Goal: Task Accomplishment & Management: Use online tool/utility

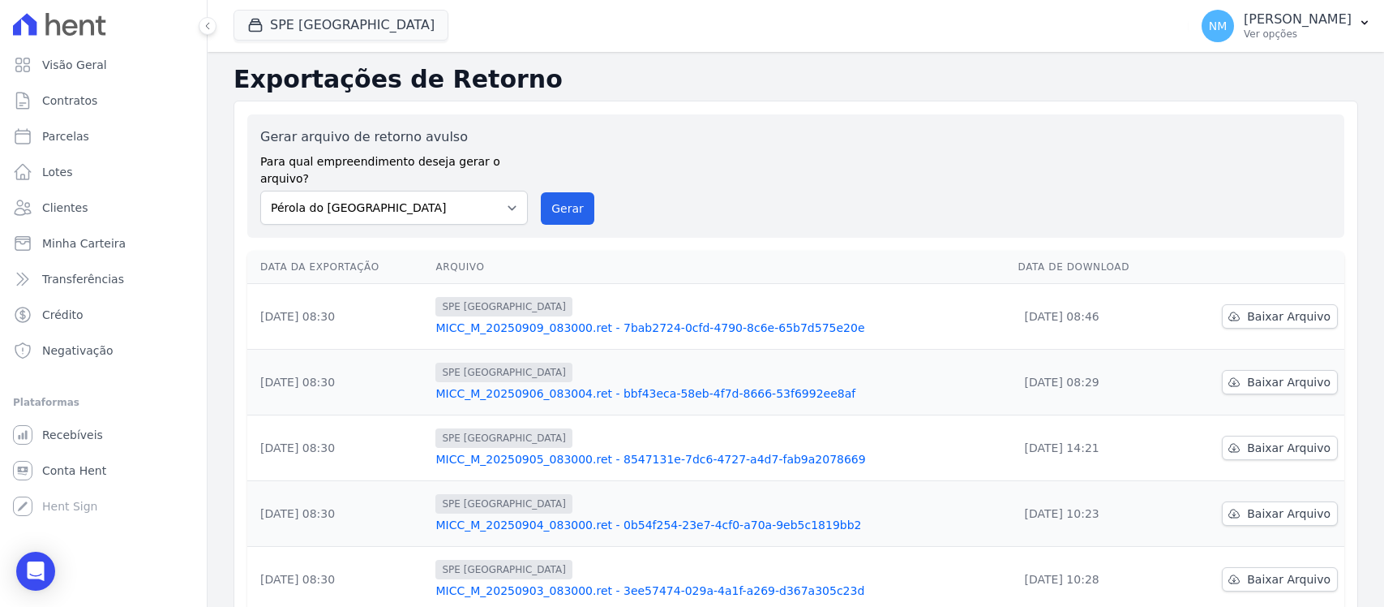
select select "74c07151-993f-4351-97ef-4034bad78f54"
click at [100, 97] on link "Contratos" at bounding box center [103, 100] width 194 height 32
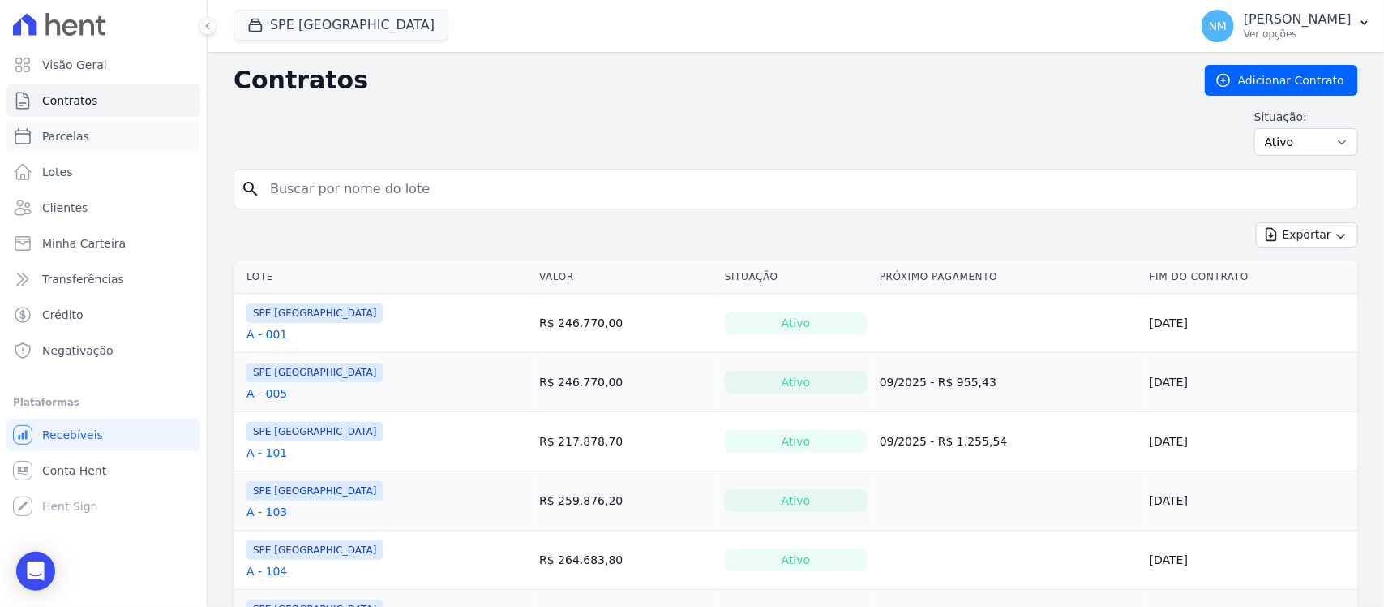
click at [93, 142] on link "Parcelas" at bounding box center [103, 136] width 194 height 32
click at [102, 135] on link "Parcelas" at bounding box center [103, 136] width 194 height 32
select select
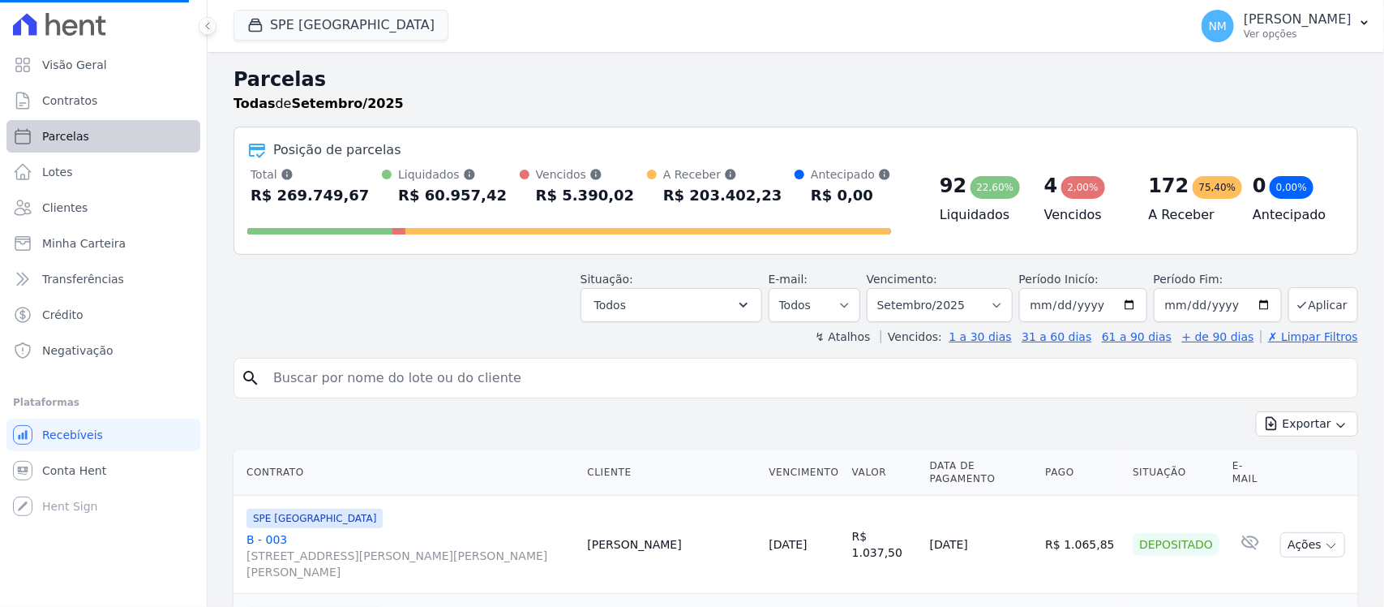
select select
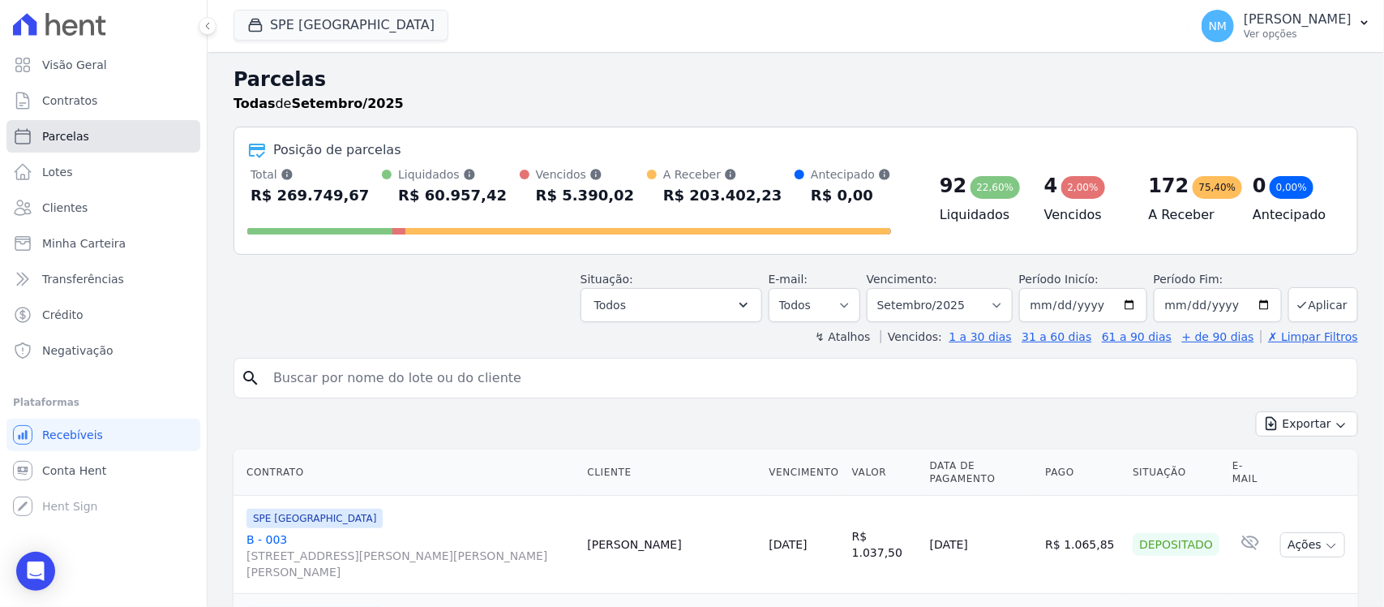
click at [111, 140] on link "Parcelas" at bounding box center [103, 136] width 194 height 32
select select
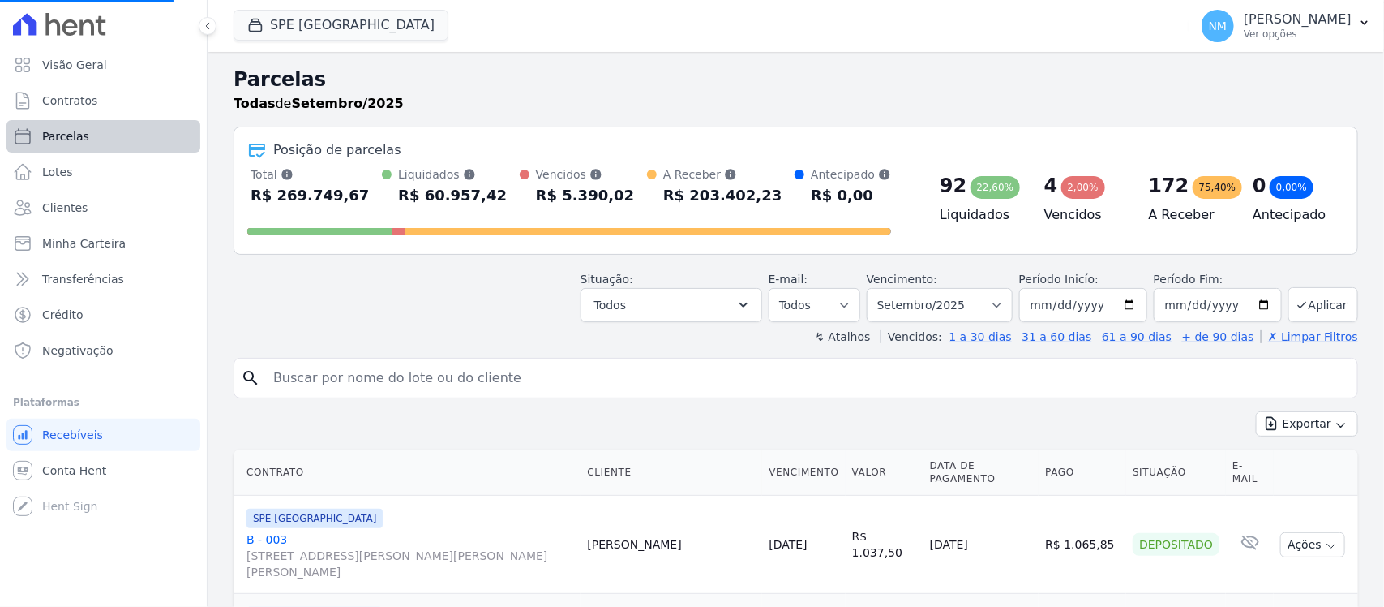
select select
click at [333, 380] on input "search" at bounding box center [807, 378] width 1087 height 32
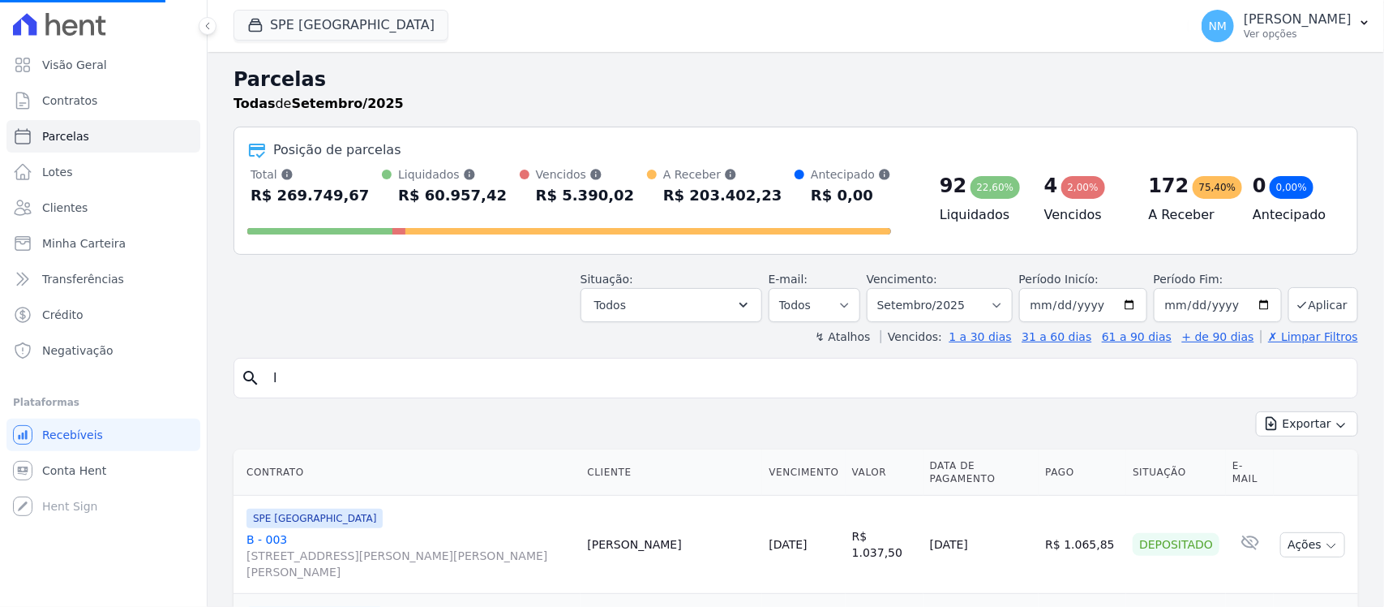
type input "le"
select select
click at [333, 380] on input "search" at bounding box center [807, 378] width 1087 height 32
type input "[PERSON_NAME]"
select select
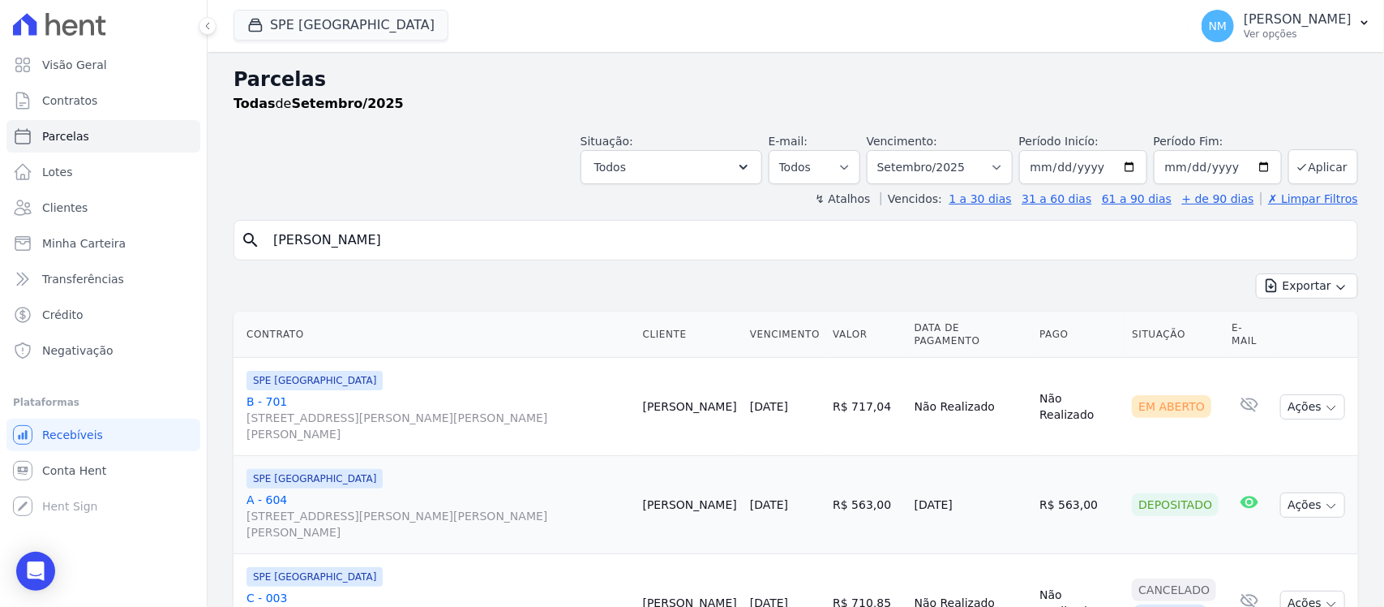
click at [272, 491] on link "A - 604 [STREET_ADDRESS][PERSON_NAME][PERSON_NAME][PERSON_NAME]" at bounding box center [439, 515] width 384 height 49
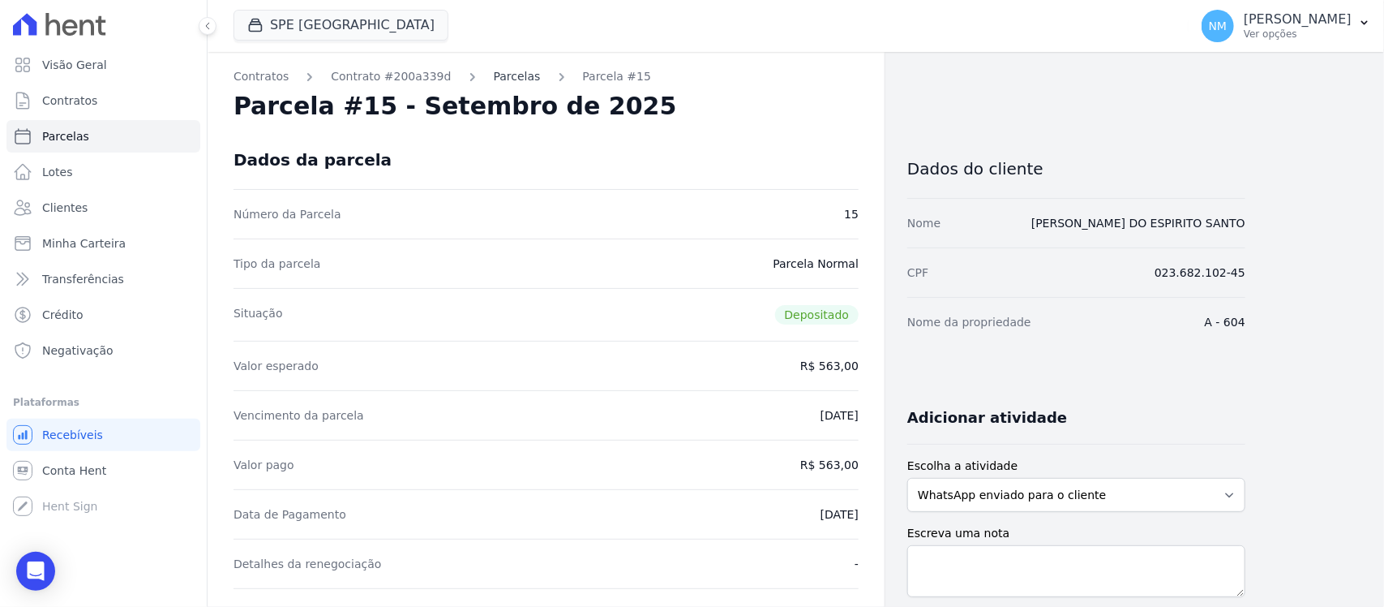
click at [494, 75] on link "Parcelas" at bounding box center [517, 76] width 47 height 17
select select
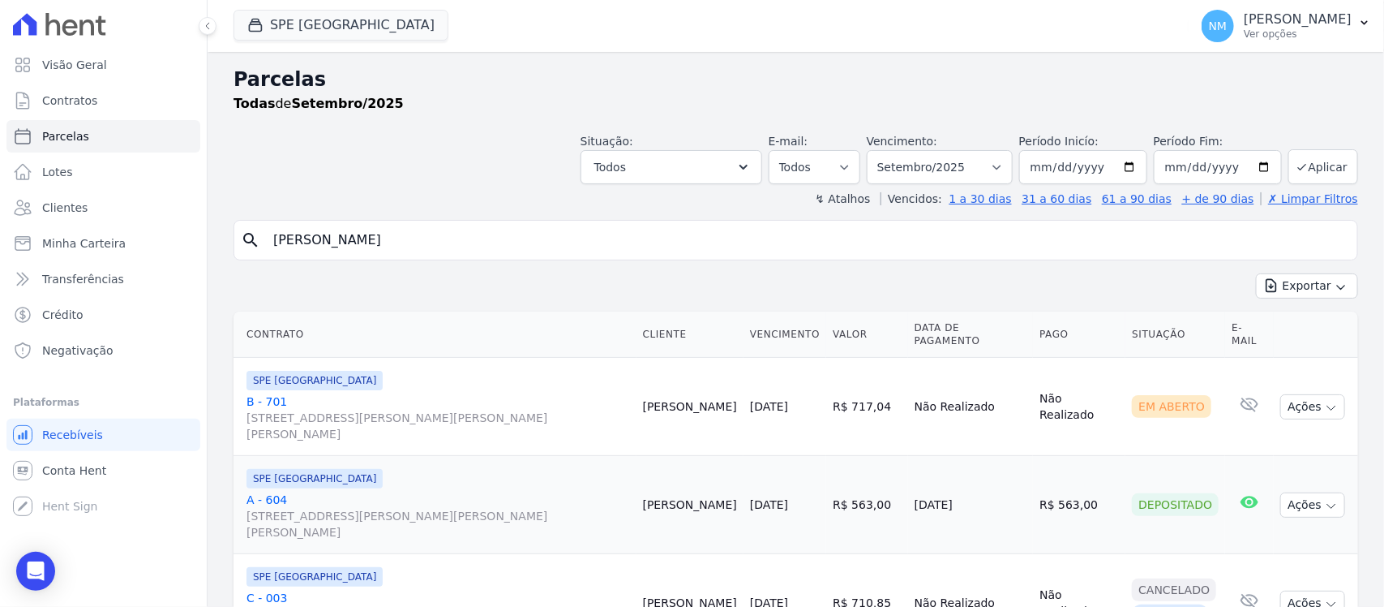
click at [270, 393] on link "B - 701 [STREET_ADDRESS][PERSON_NAME][PERSON_NAME][PERSON_NAME]" at bounding box center [439, 417] width 384 height 49
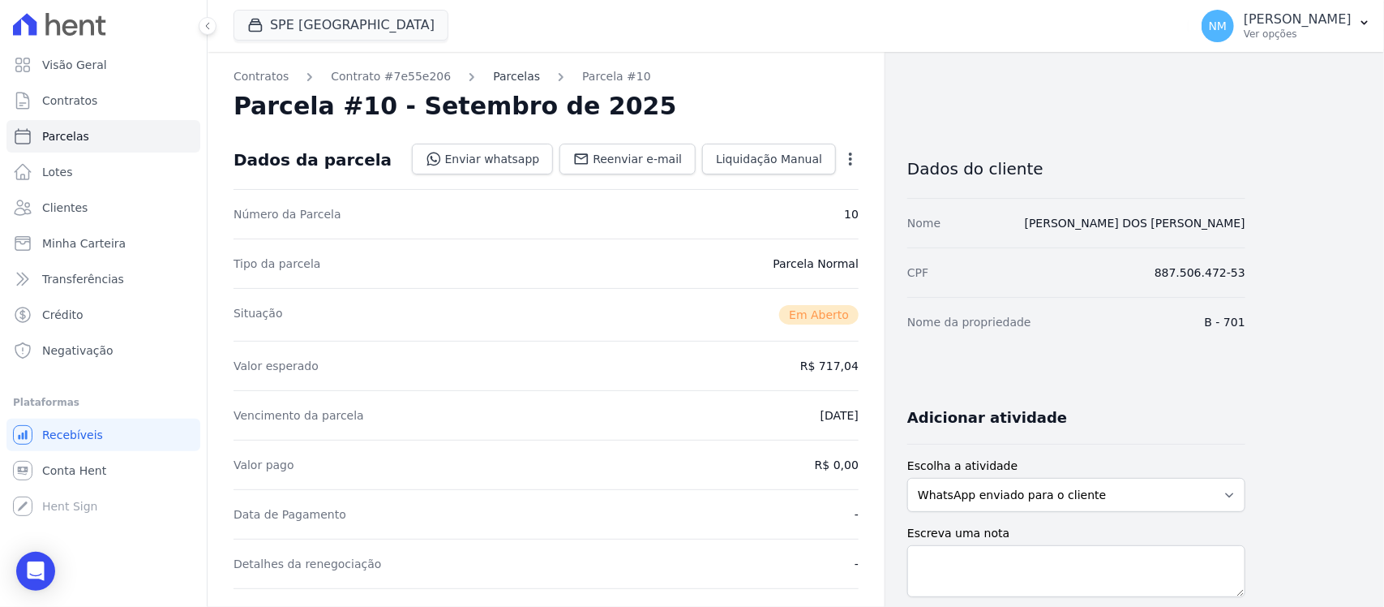
click at [493, 74] on link "Parcelas" at bounding box center [516, 76] width 47 height 17
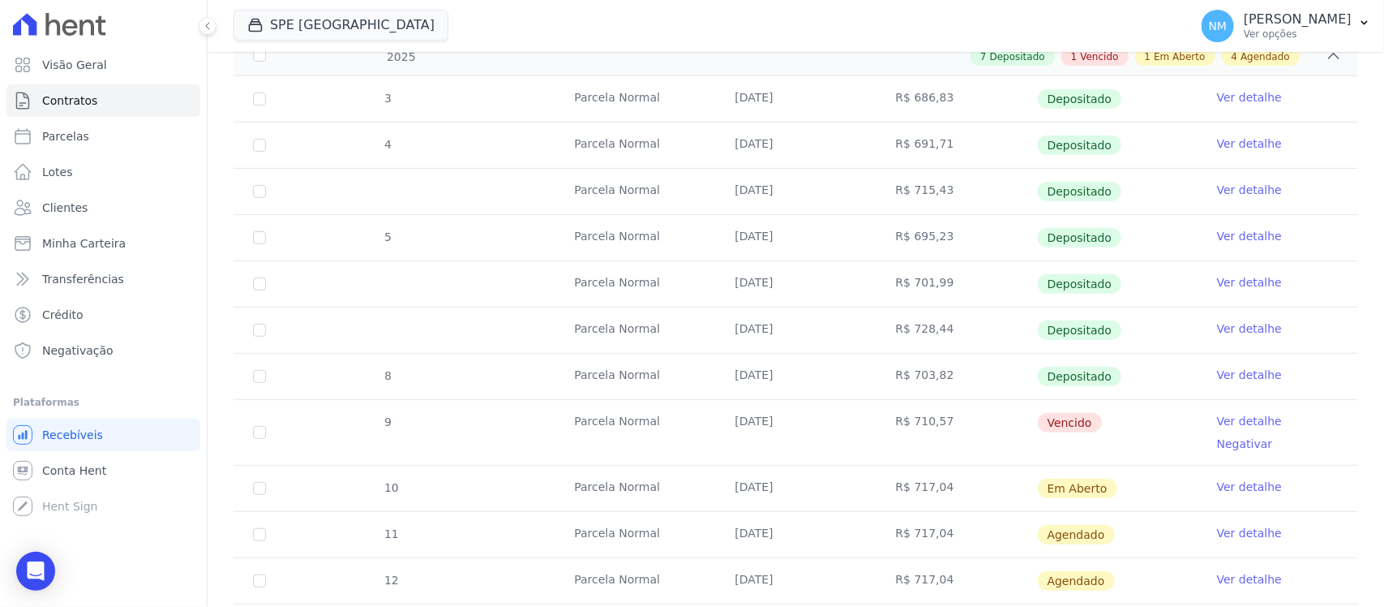
scroll to position [500, 0]
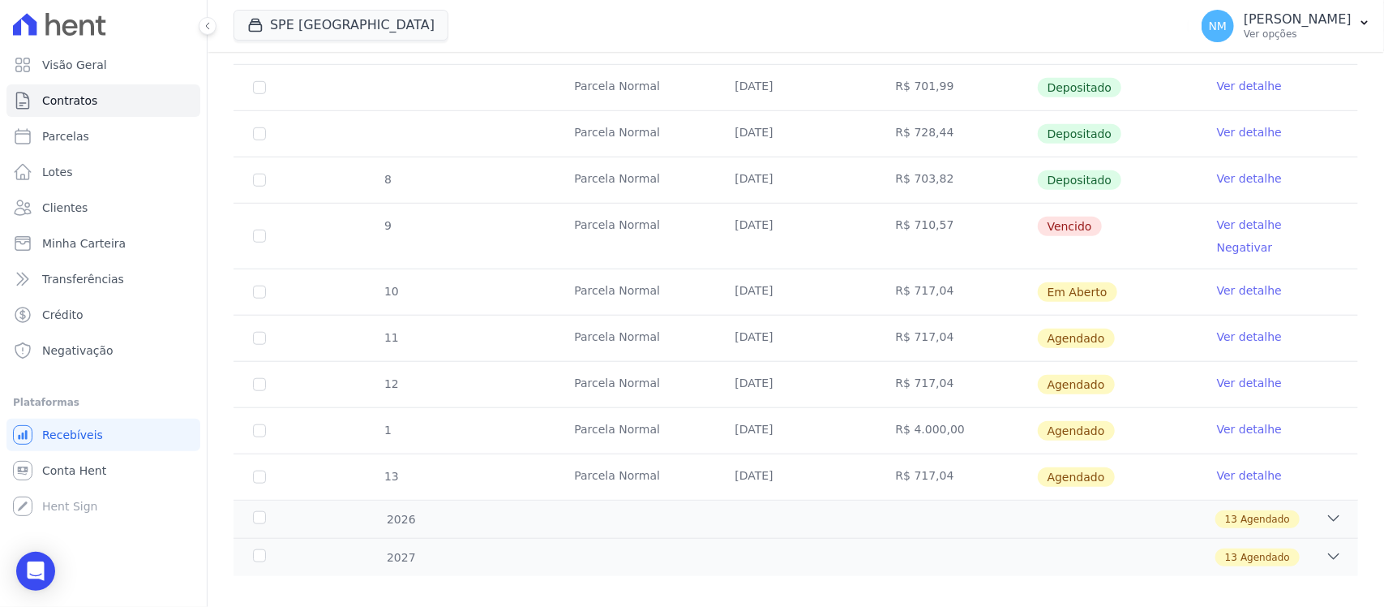
click at [1217, 225] on link "Ver detalhe" at bounding box center [1249, 225] width 65 height 16
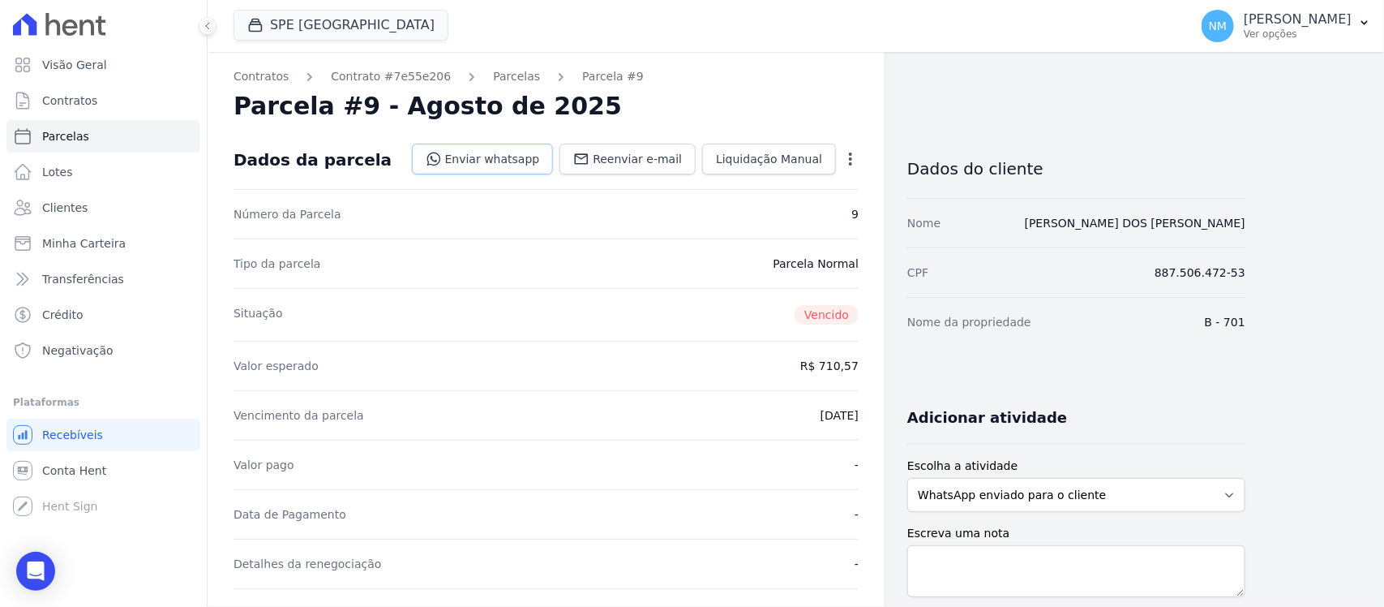
click at [521, 163] on link "Enviar whatsapp" at bounding box center [483, 159] width 142 height 31
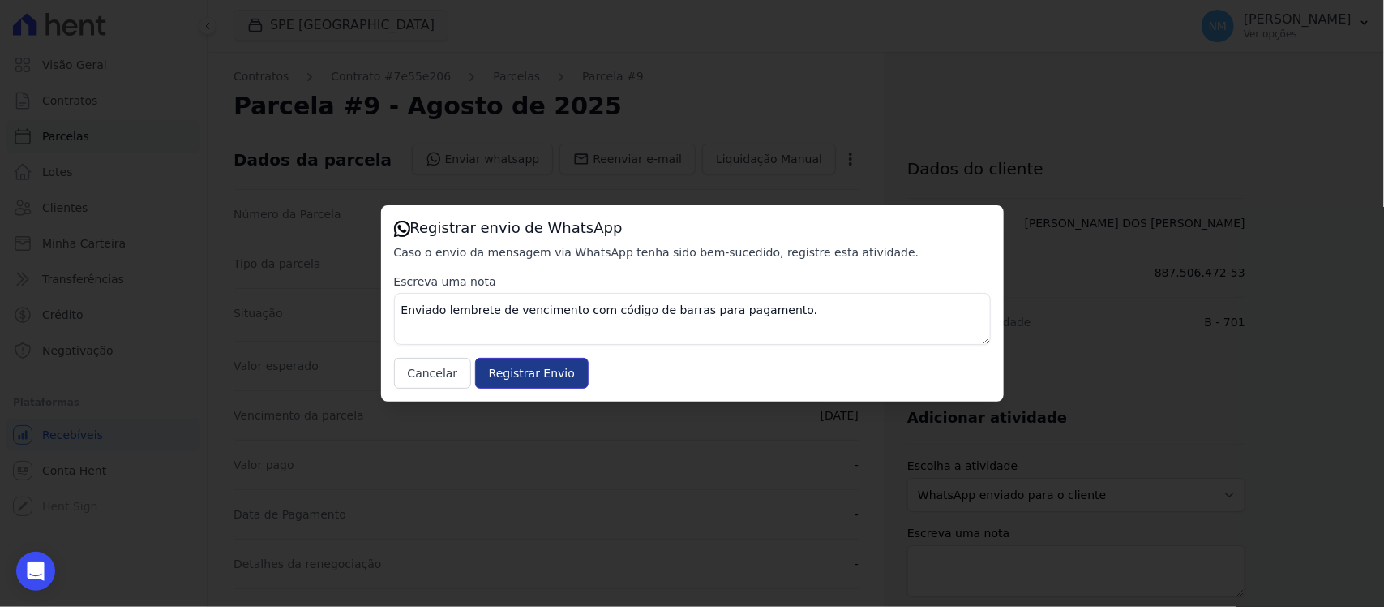
drag, startPoint x: 531, startPoint y: 375, endPoint x: 532, endPoint y: 337, distance: 38.9
click at [529, 375] on input "Registrar Envio" at bounding box center [532, 373] width 114 height 31
